Goal: Navigation & Orientation: Find specific page/section

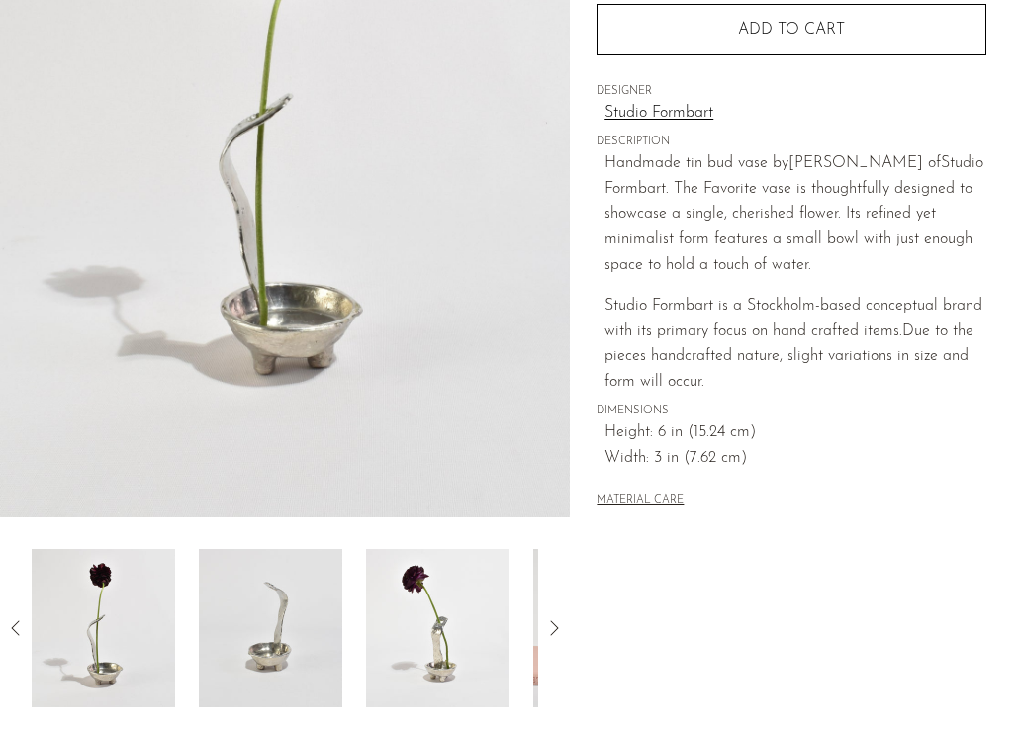
scroll to position [557, 0]
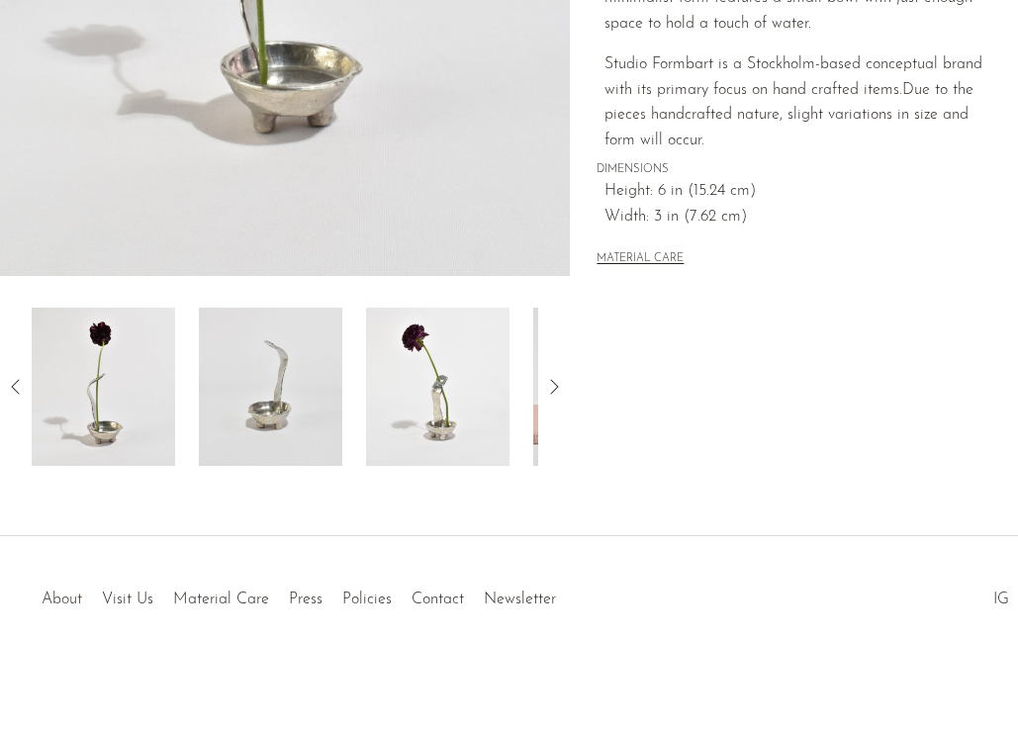
click at [55, 601] on link "About" at bounding box center [62, 600] width 41 height 16
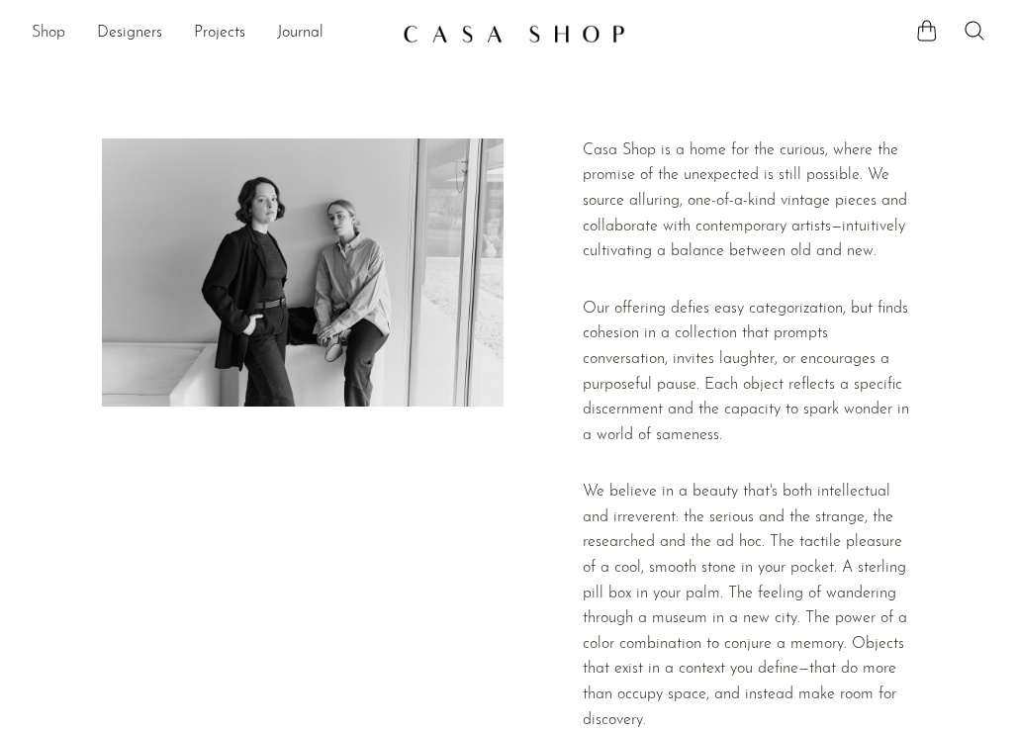
click at [48, 29] on link "Shop" at bounding box center [49, 34] width 34 height 26
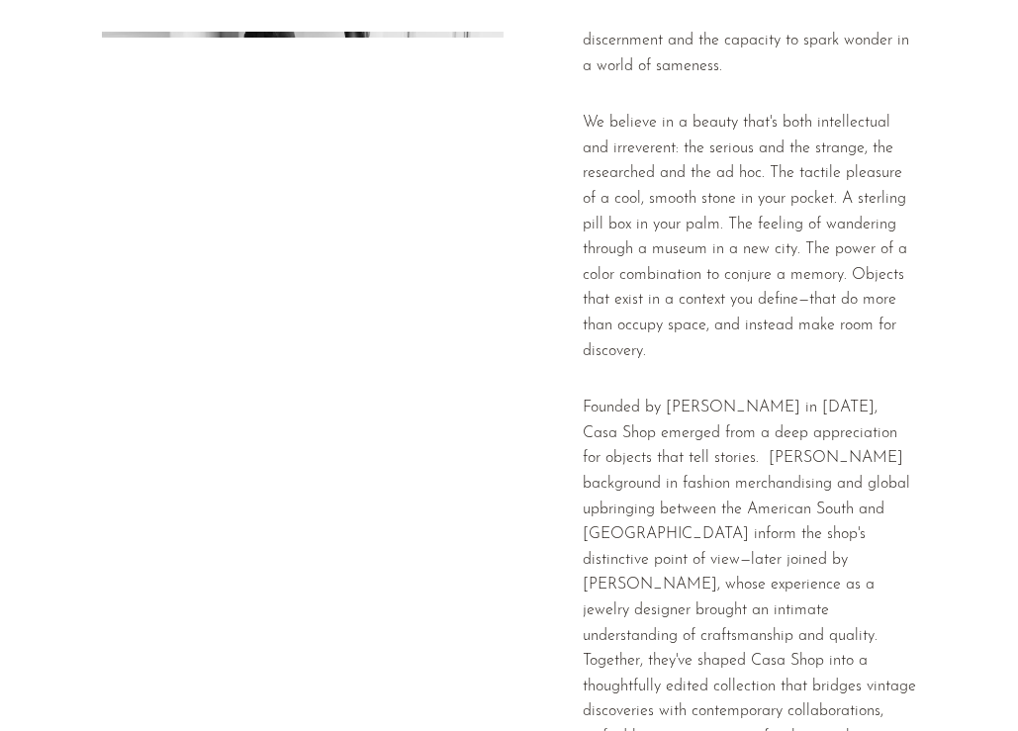
scroll to position [769, 0]
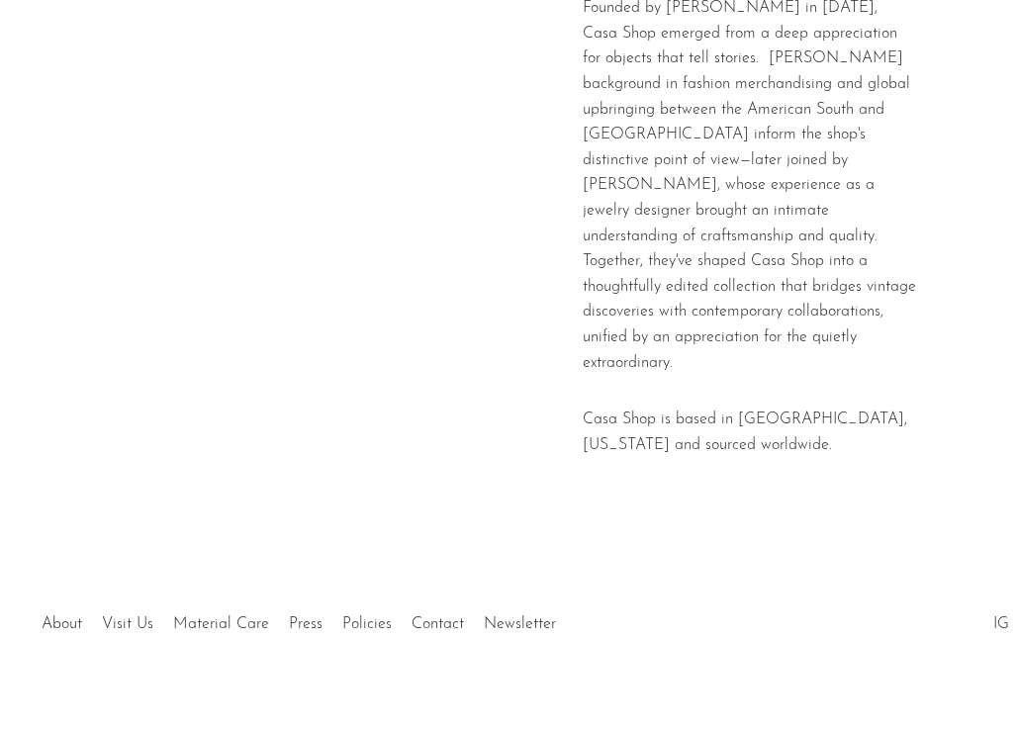
click at [128, 613] on li "Visit Us" at bounding box center [127, 626] width 71 height 26
click at [128, 617] on link "Visit Us" at bounding box center [127, 625] width 51 height 16
